Goal: Task Accomplishment & Management: Manage account settings

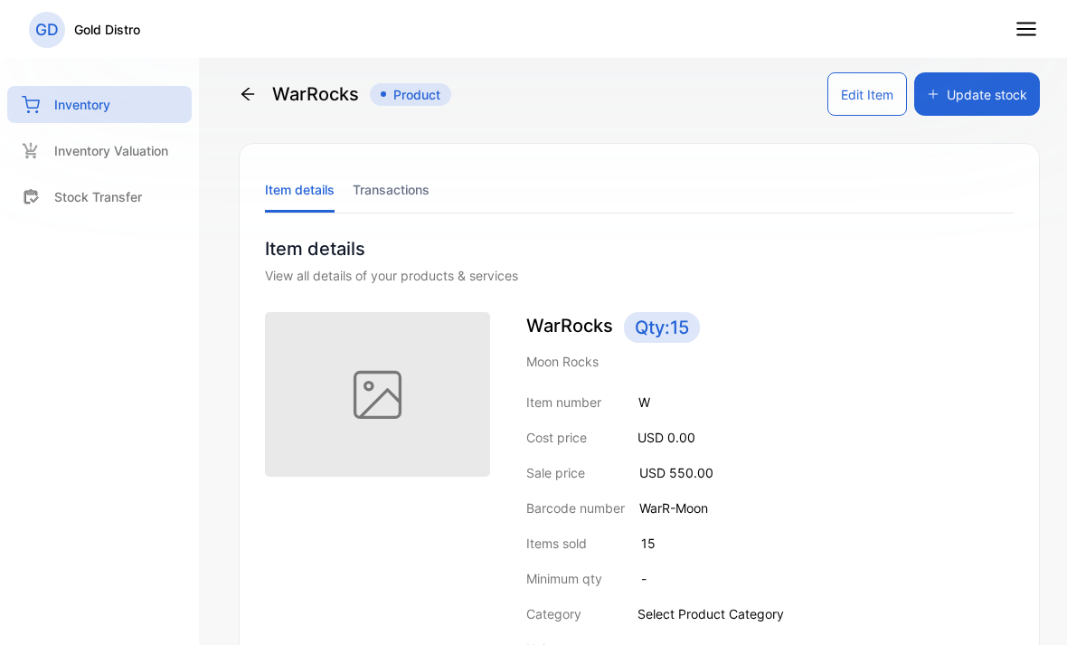
click at [985, 90] on button "Update stock" at bounding box center [977, 93] width 126 height 43
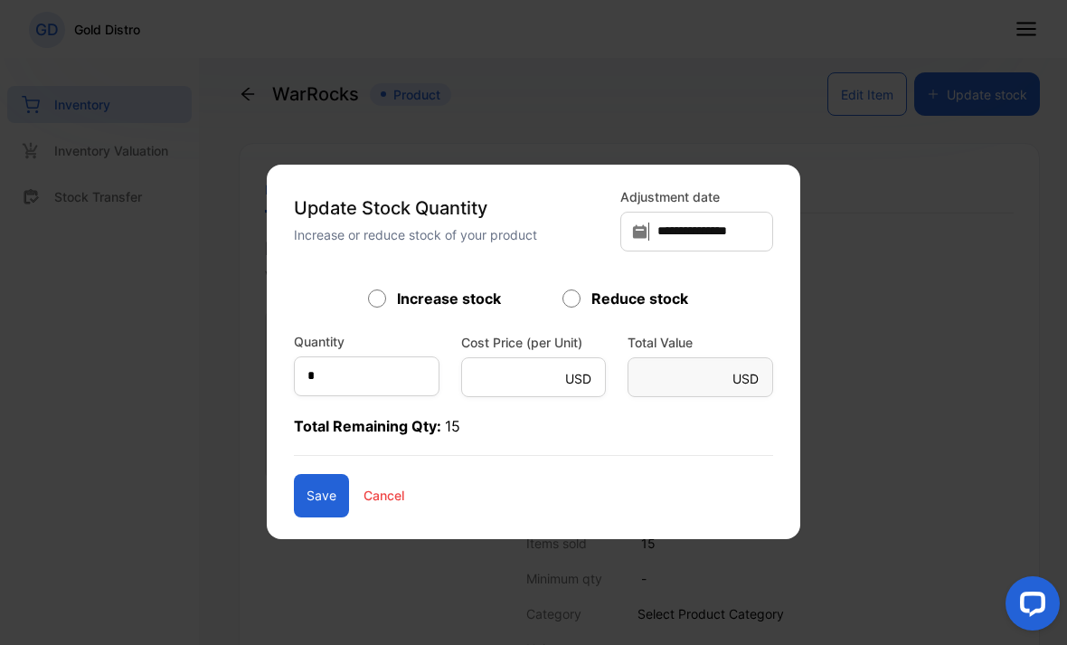
click at [395, 504] on p "Cancel" at bounding box center [384, 495] width 41 height 19
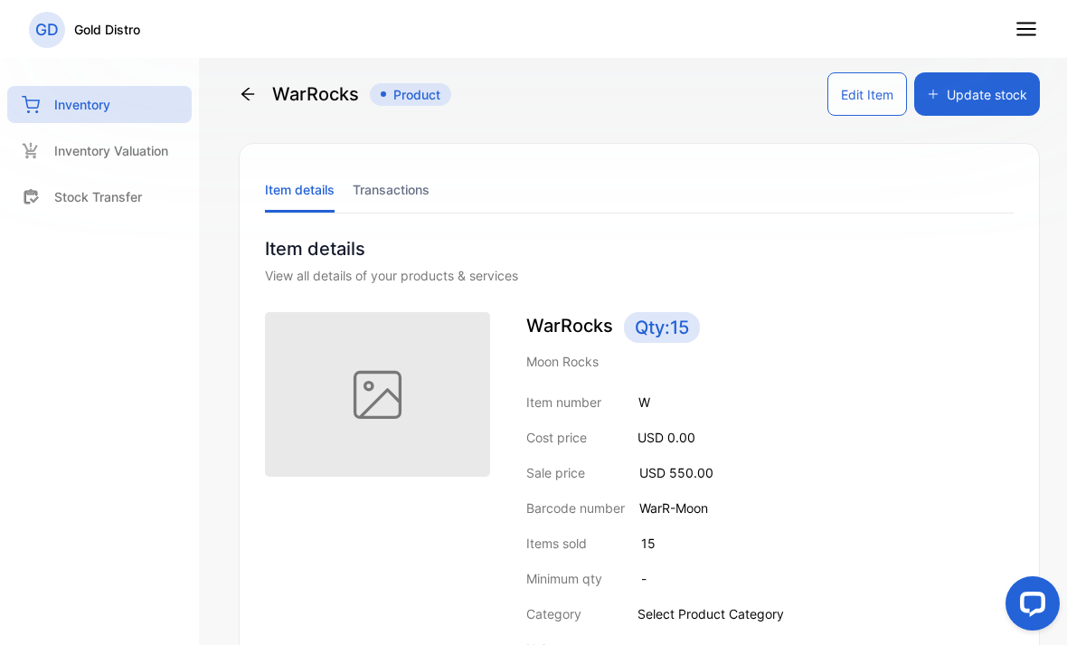
click at [998, 102] on button "Update stock" at bounding box center [977, 93] width 126 height 43
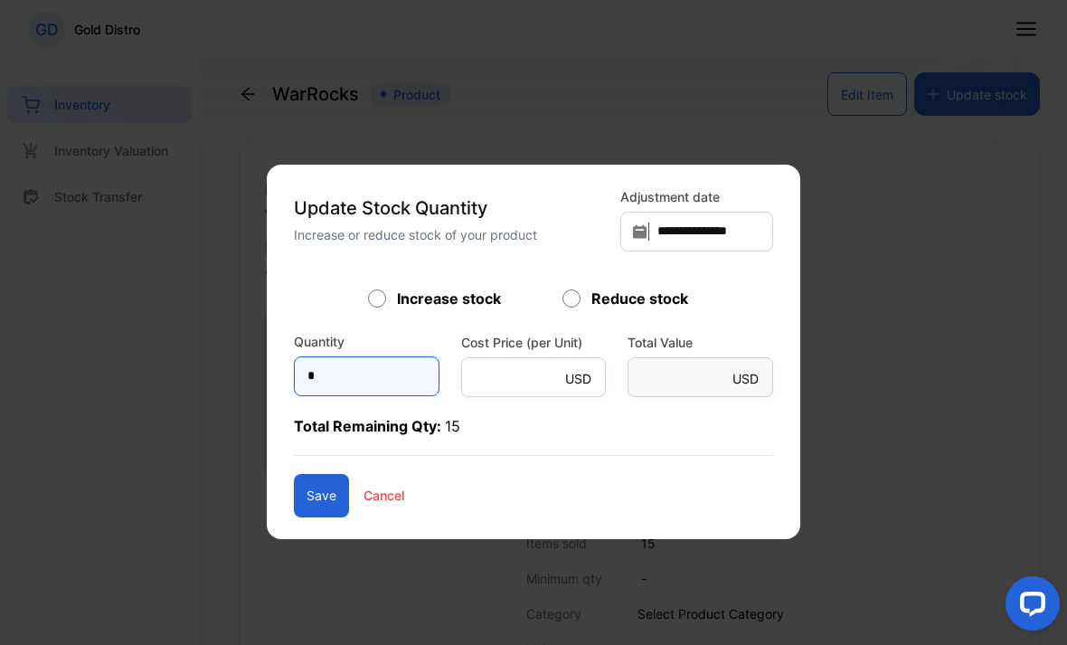
click at [347, 383] on input "*" at bounding box center [367, 376] width 146 height 40
type input "*"
click at [312, 502] on button "Save" at bounding box center [321, 495] width 55 height 43
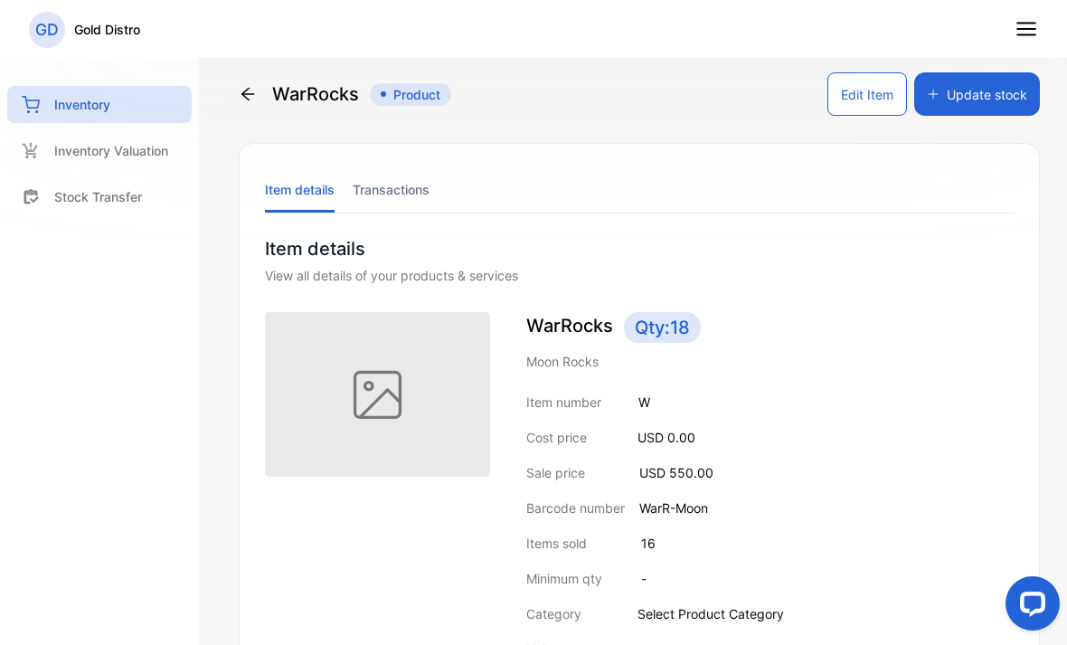
click at [1024, 91] on button "Update stock" at bounding box center [977, 93] width 126 height 43
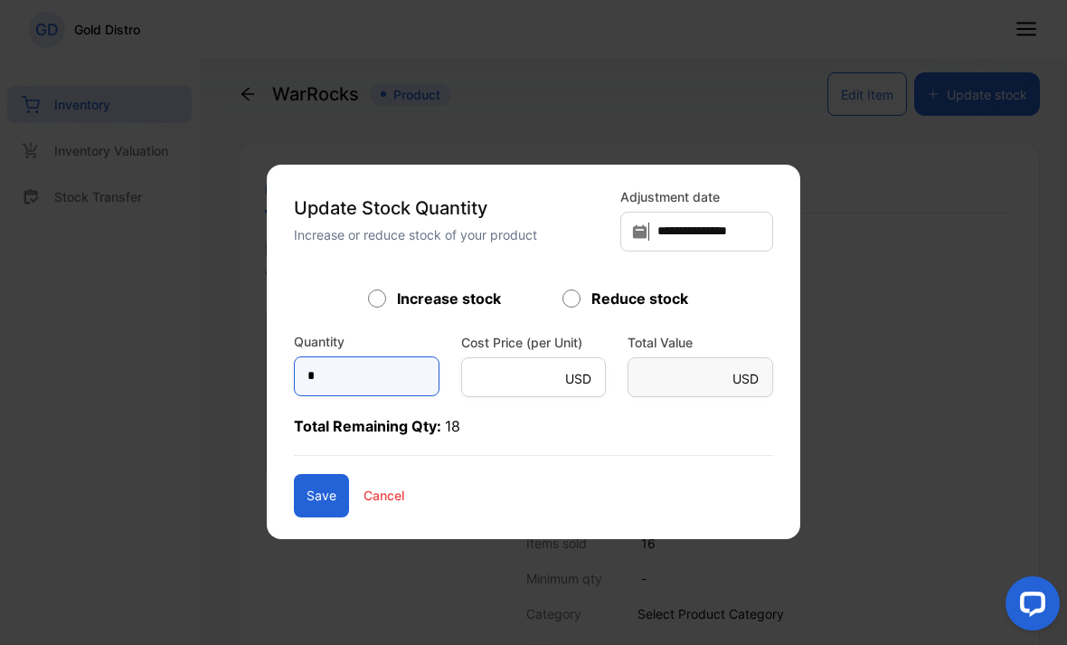
click at [327, 356] on input "*" at bounding box center [367, 376] width 146 height 40
click at [369, 362] on input "*" at bounding box center [367, 376] width 146 height 40
click at [367, 380] on input "*" at bounding box center [367, 376] width 146 height 40
type input "*"
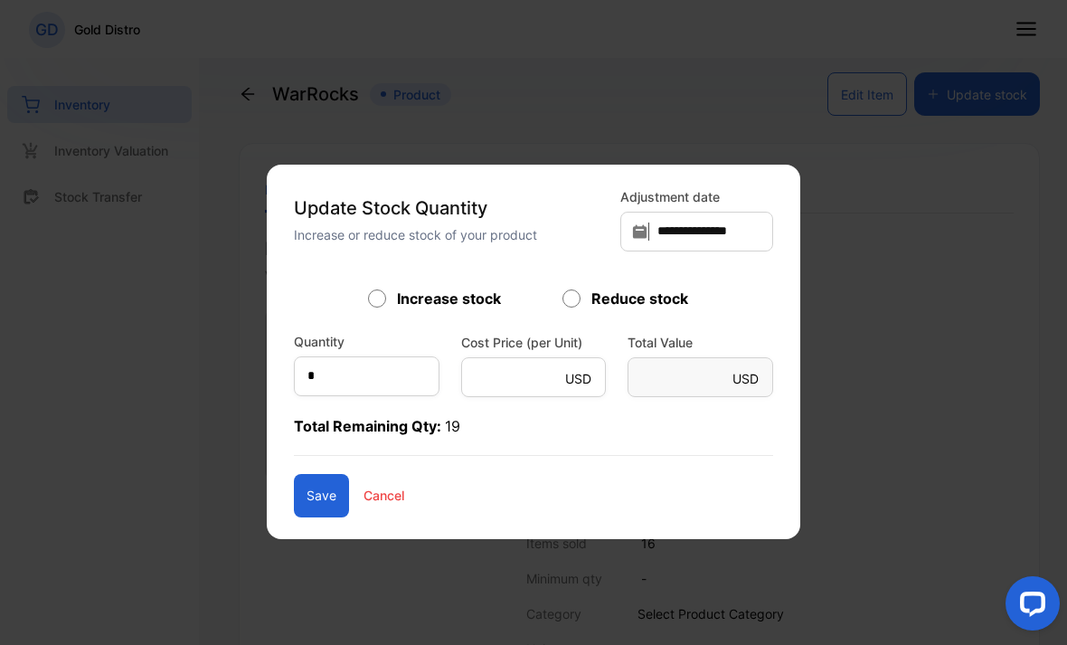
click at [298, 486] on button "Save" at bounding box center [321, 495] width 55 height 43
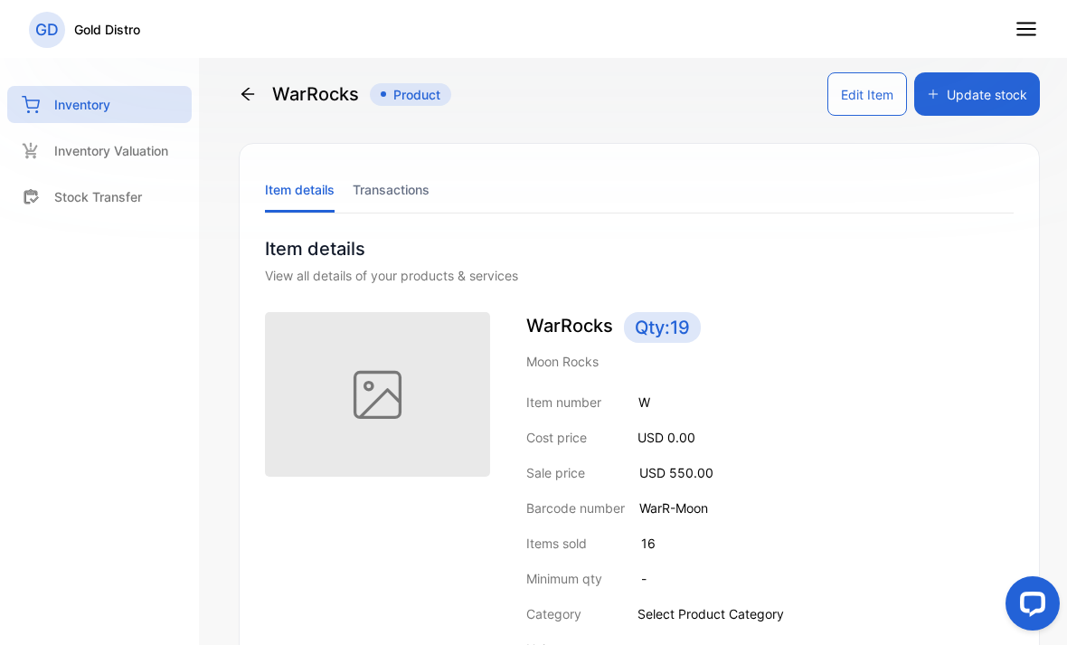
click at [256, 100] on icon at bounding box center [248, 94] width 18 height 18
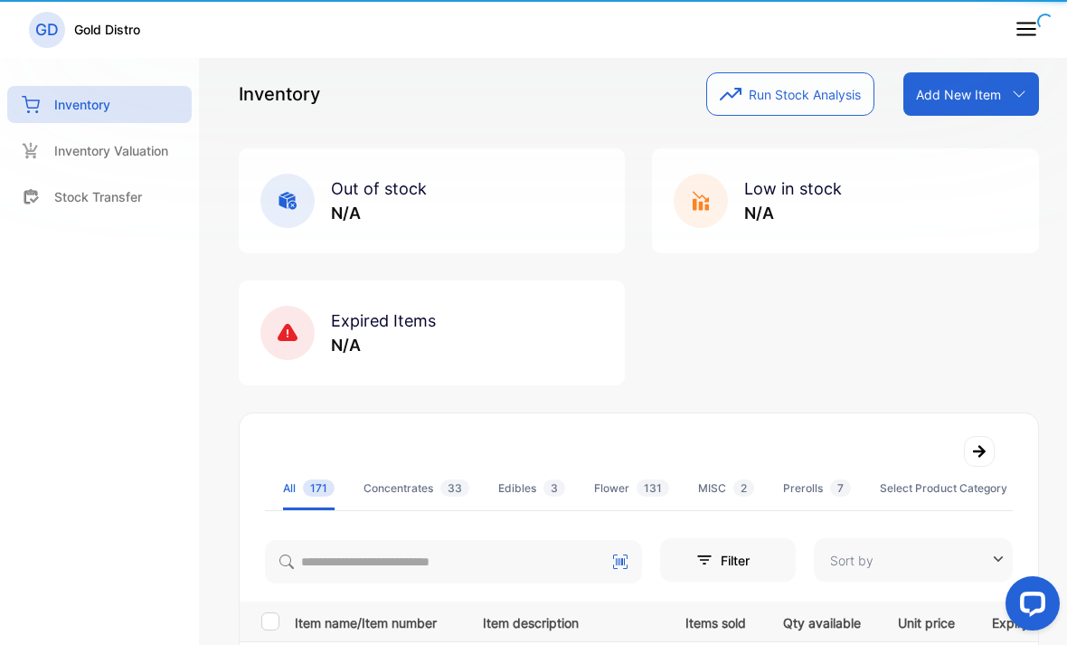
type input "**********"
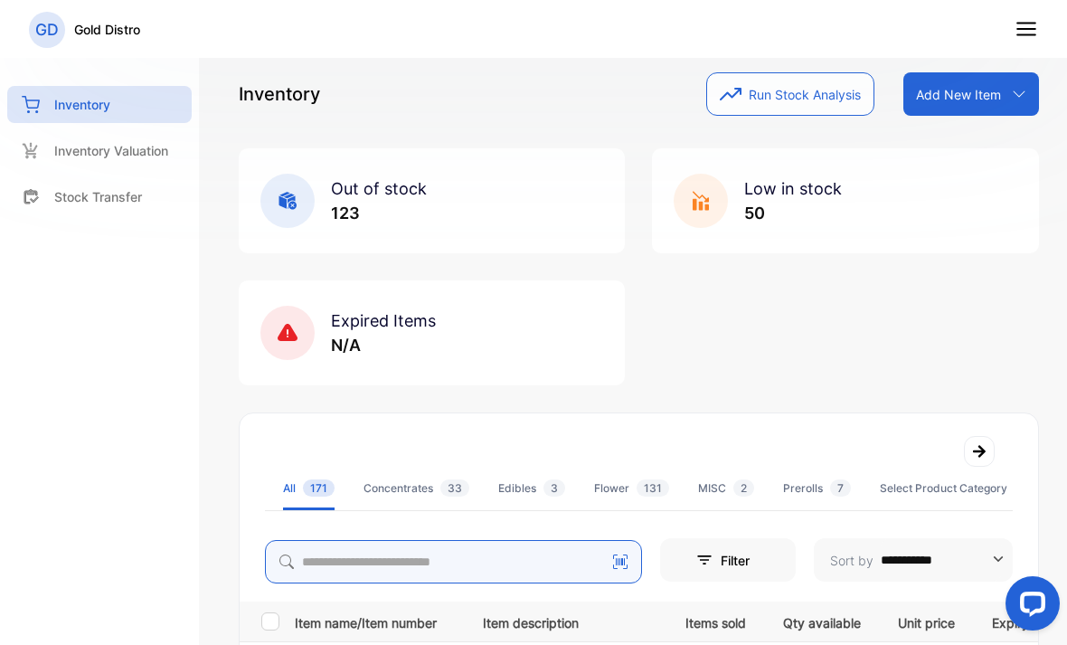
click at [338, 548] on input "search" at bounding box center [453, 561] width 377 height 43
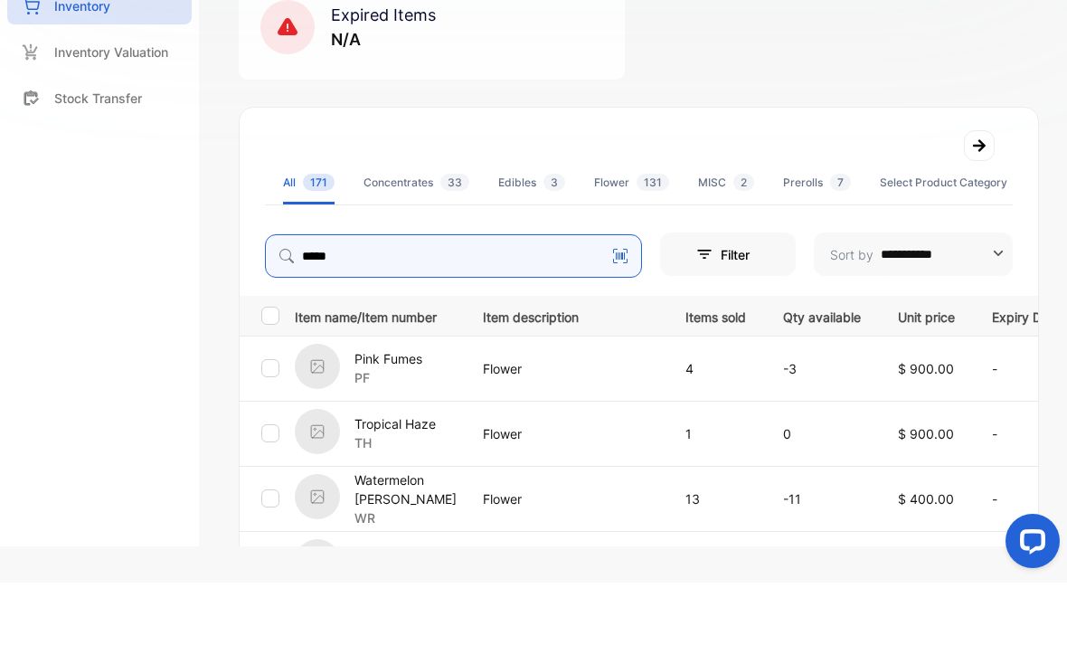
scroll to position [211, 0]
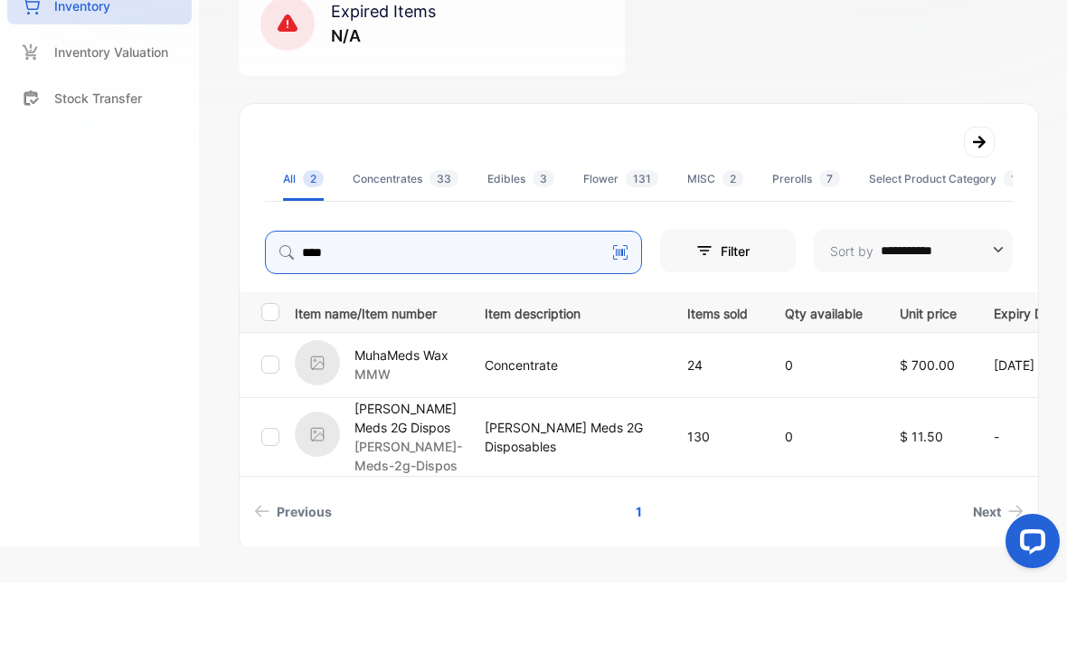
type input "****"
click at [591, 418] on p "Concentrate" at bounding box center [568, 427] width 166 height 19
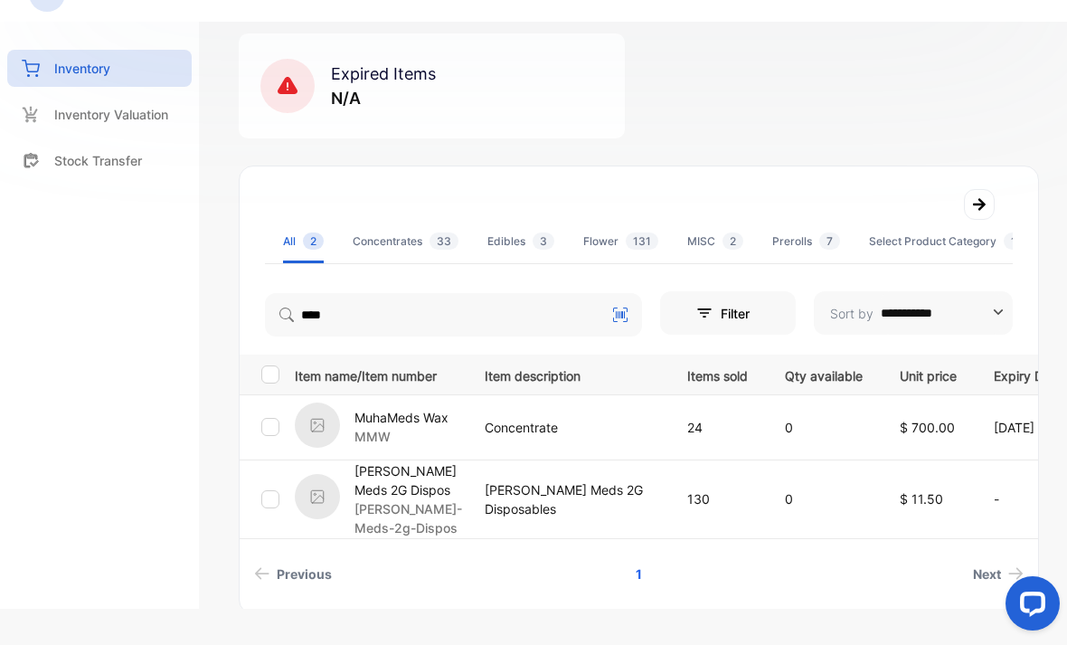
click at [574, 418] on p "Concentrate" at bounding box center [568, 427] width 166 height 19
click at [313, 405] on img at bounding box center [317, 424] width 45 height 45
click at [319, 402] on img at bounding box center [317, 424] width 45 height 45
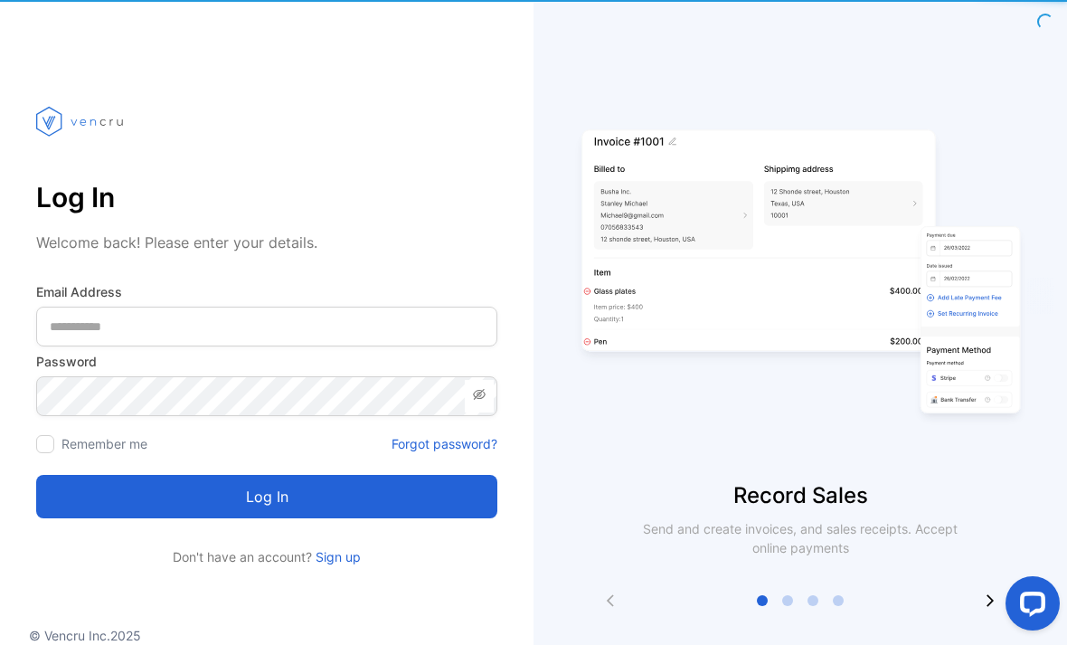
click at [327, 455] on div "Log in" at bounding box center [266, 485] width 461 height 65
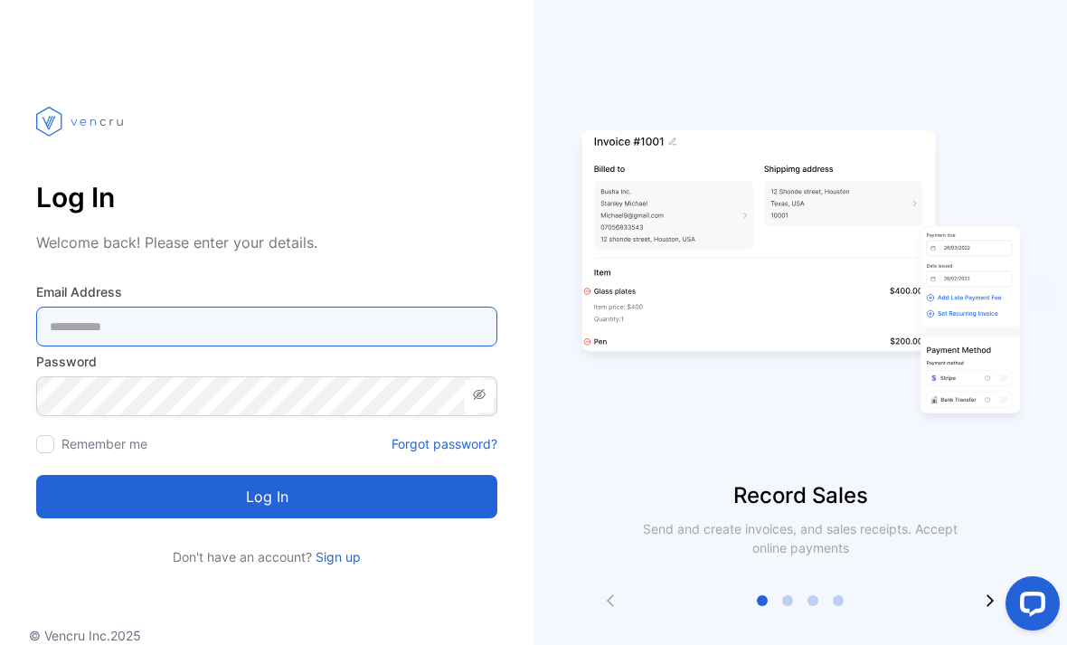
click at [106, 327] on Address-inputemail "email" at bounding box center [266, 327] width 461 height 40
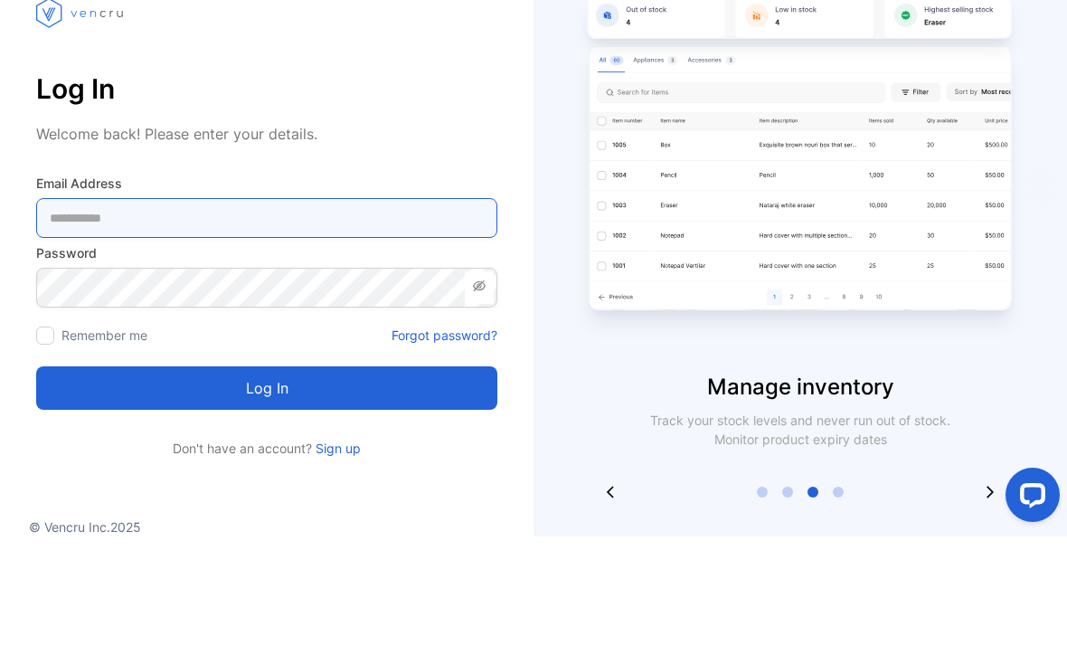
type Address-inputemail "**********"
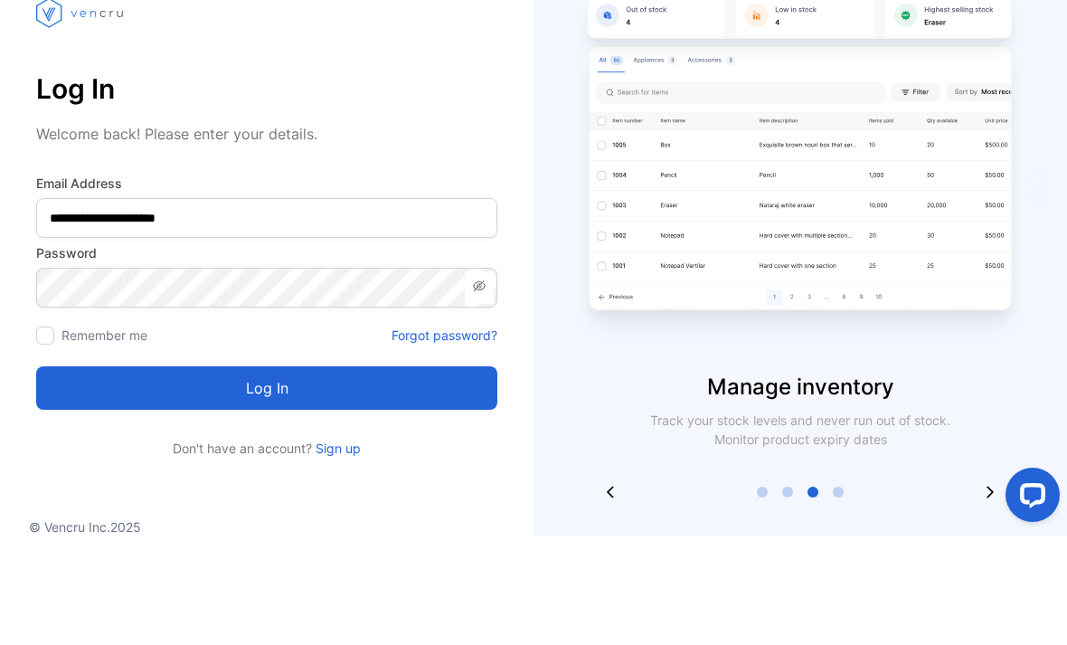
click at [267, 475] on button "Log in" at bounding box center [266, 496] width 461 height 43
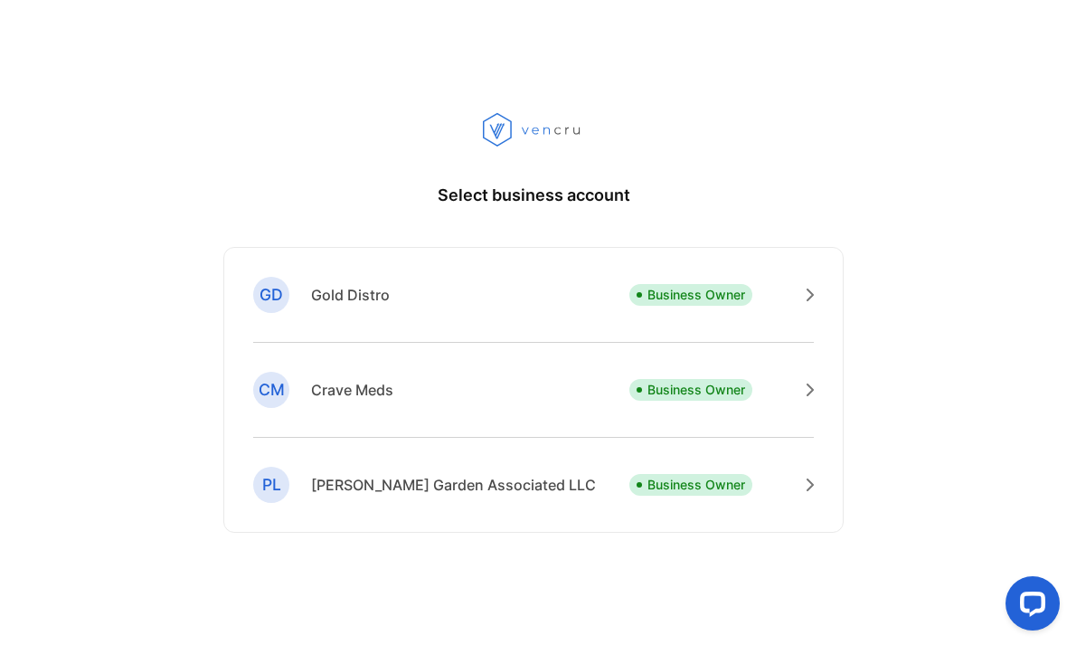
click at [299, 313] on div "GD Gold Distro" at bounding box center [321, 295] width 137 height 36
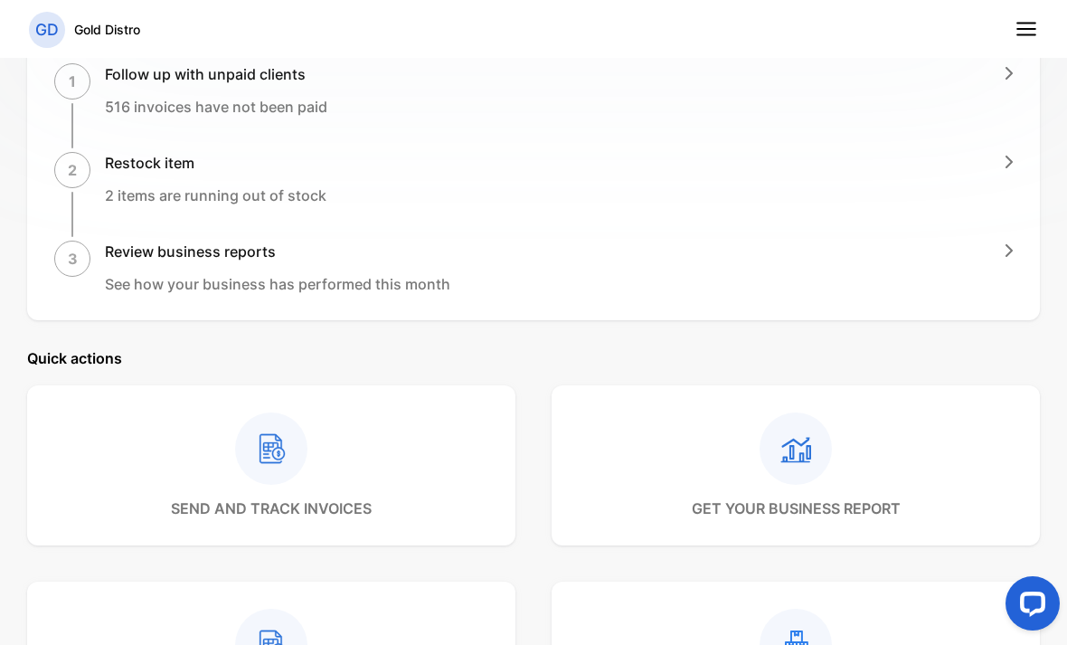
scroll to position [594, 0]
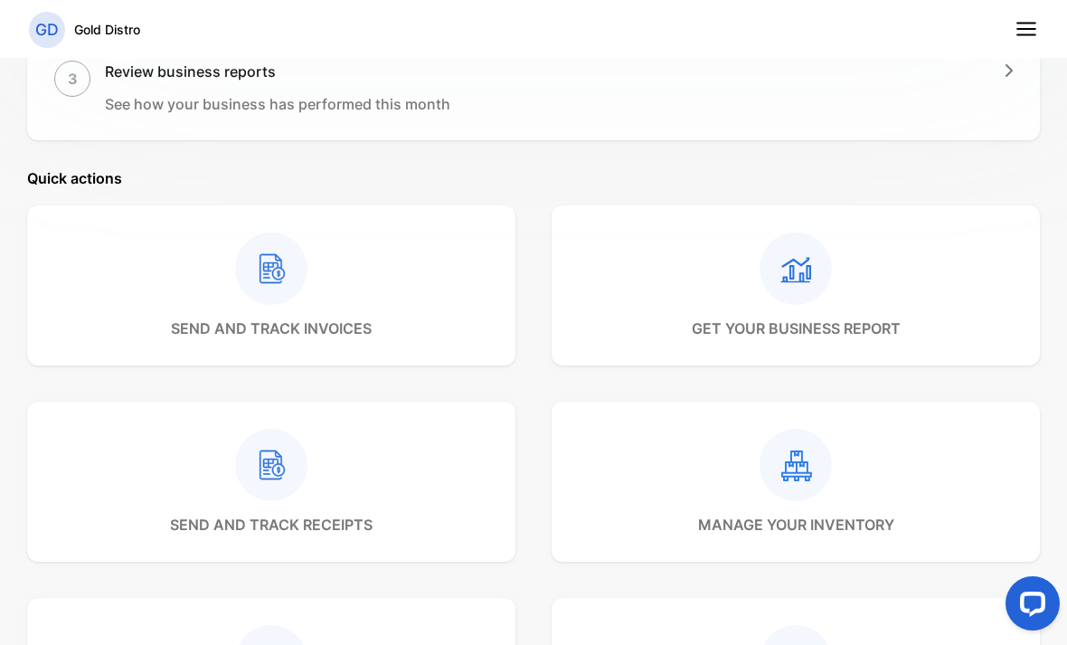
click at [705, 507] on div "manage your inventory" at bounding box center [796, 482] width 196 height 107
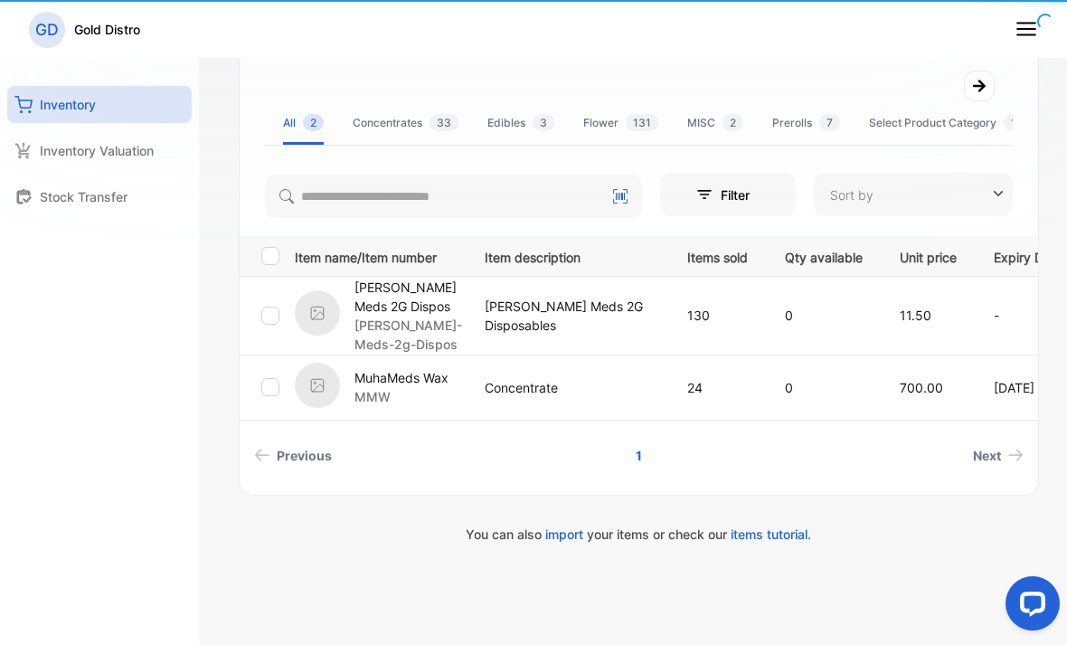
type input "**********"
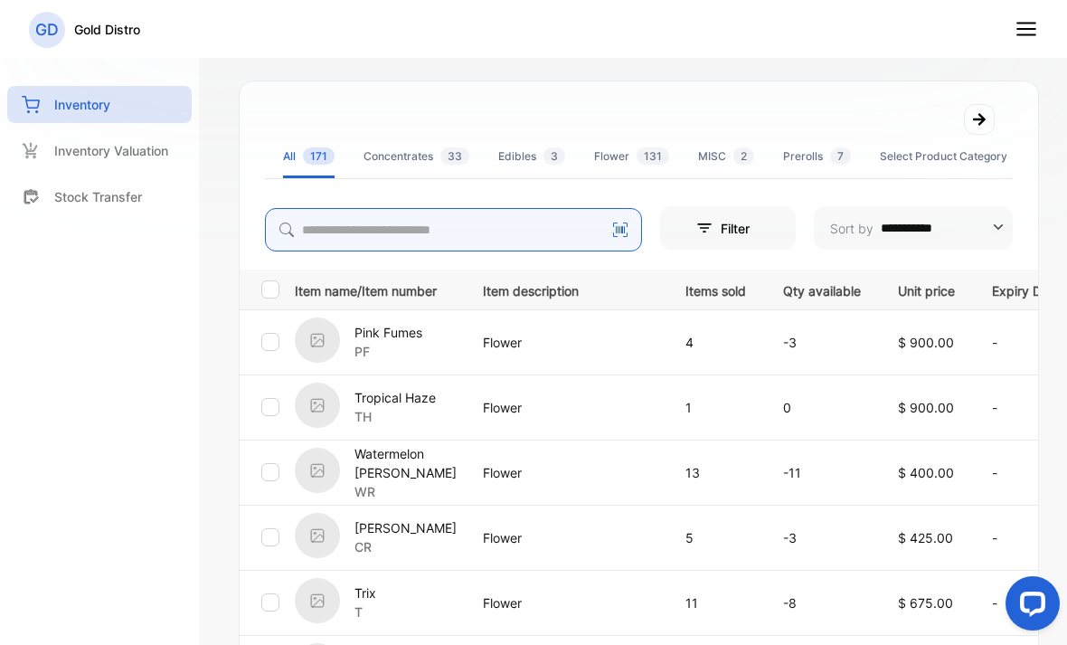
click at [366, 240] on input "search" at bounding box center [453, 229] width 377 height 43
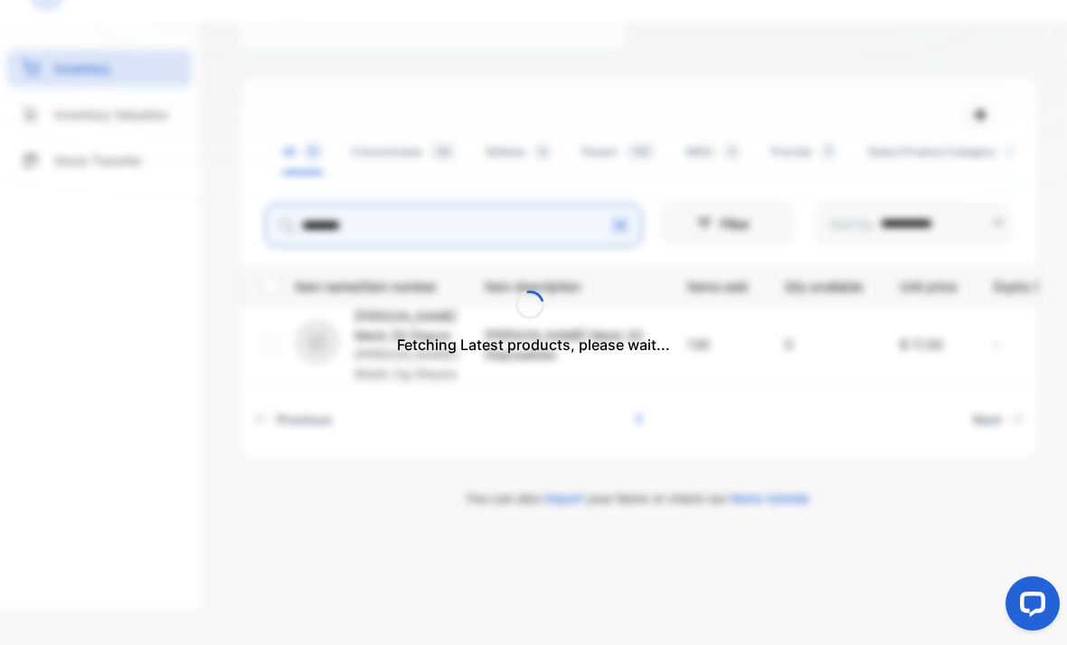
scroll to position [287, 0]
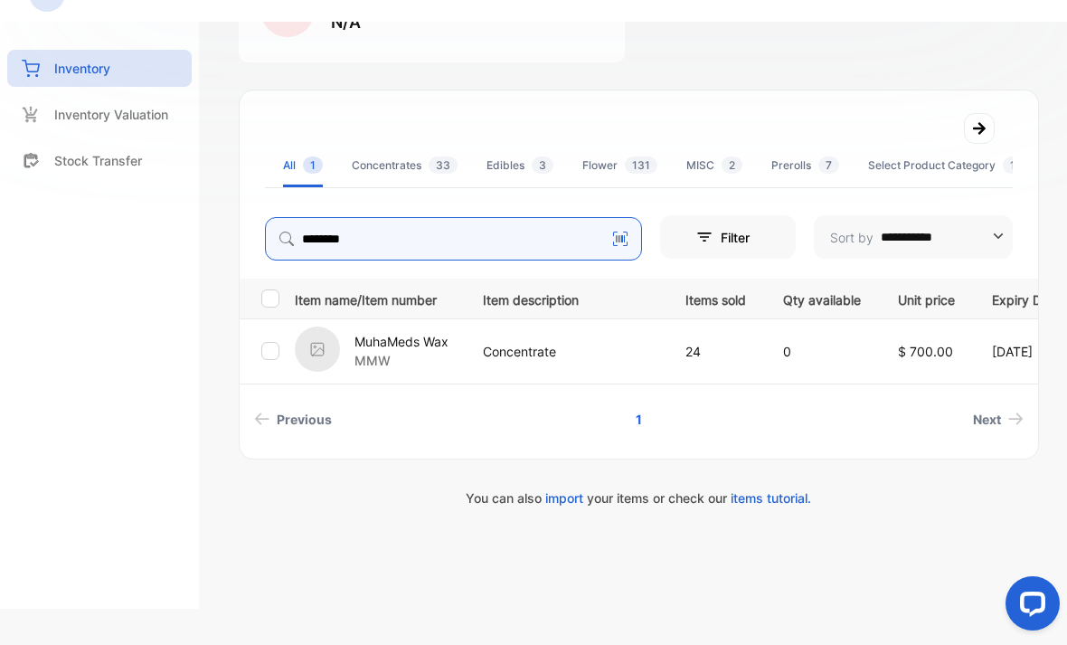
type input "********"
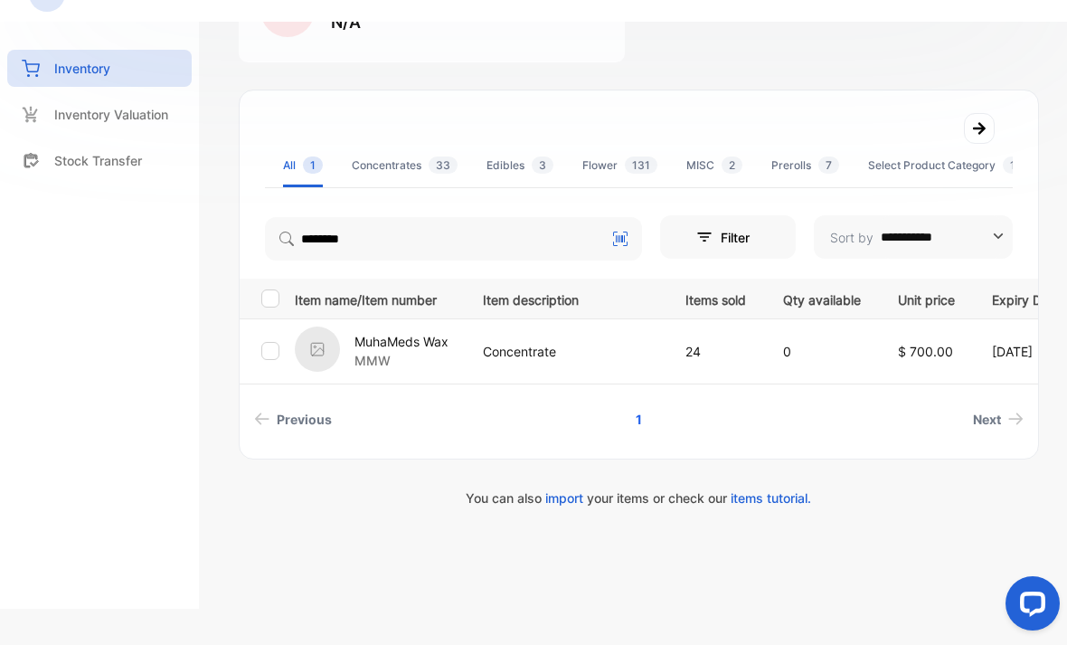
click at [449, 351] on p "MMW" at bounding box center [402, 360] width 94 height 19
